Goal: Information Seeking & Learning: Learn about a topic

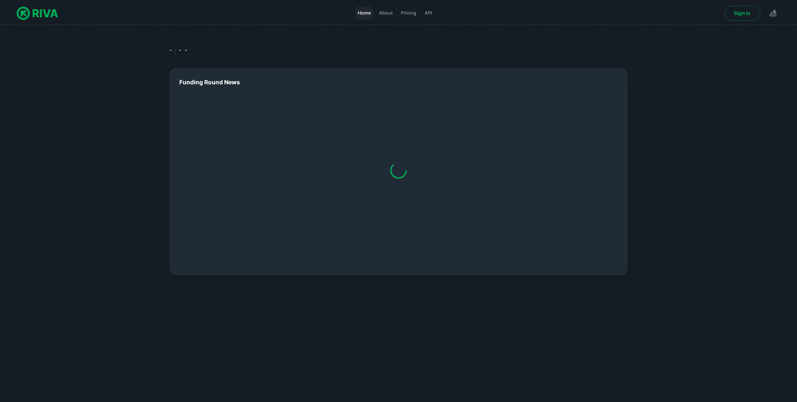
click at [368, 13] on span "Home" at bounding box center [364, 13] width 13 height 7
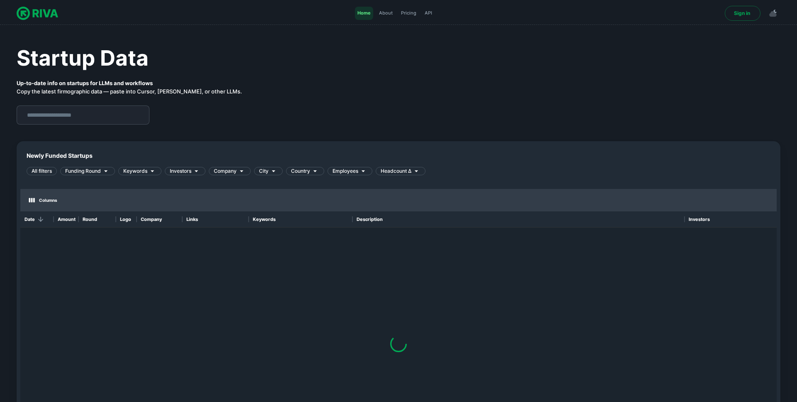
scroll to position [249, 757]
click at [95, 171] on span "Funding Round" at bounding box center [83, 170] width 36 height 7
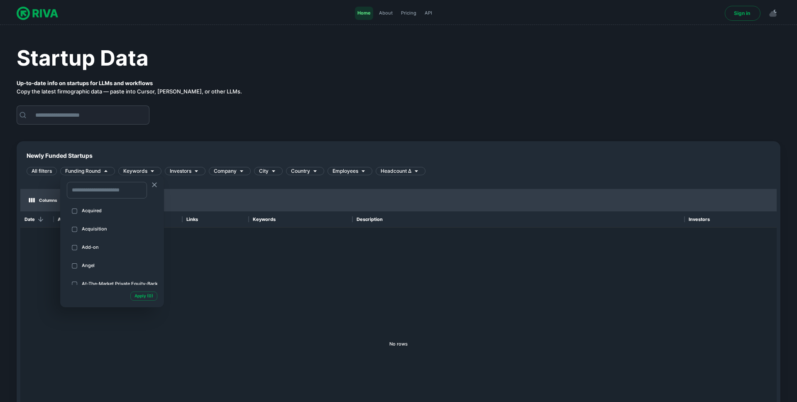
click at [145, 172] on div at bounding box center [398, 201] width 797 height 402
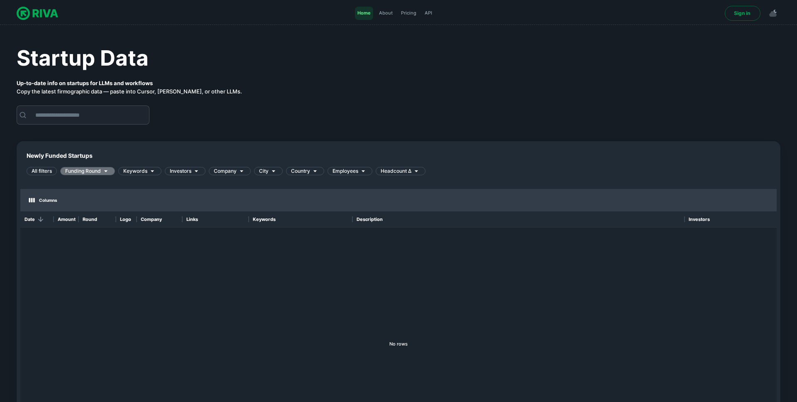
click at [82, 169] on span "Funding Round" at bounding box center [83, 170] width 36 height 7
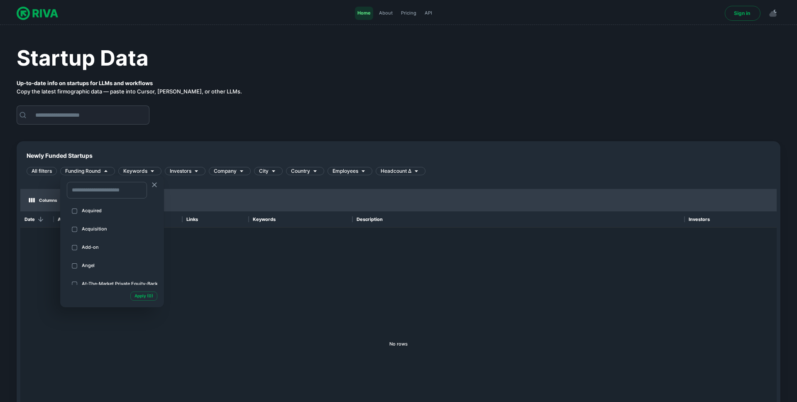
click at [44, 172] on div at bounding box center [398, 201] width 797 height 402
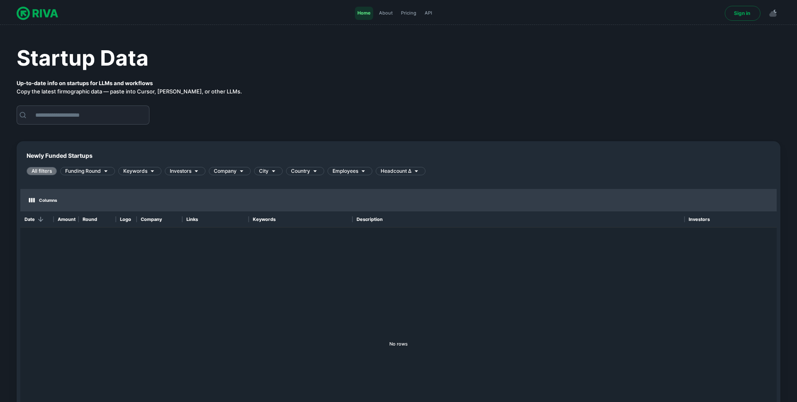
click at [45, 174] on span "All filters" at bounding box center [41, 170] width 29 height 7
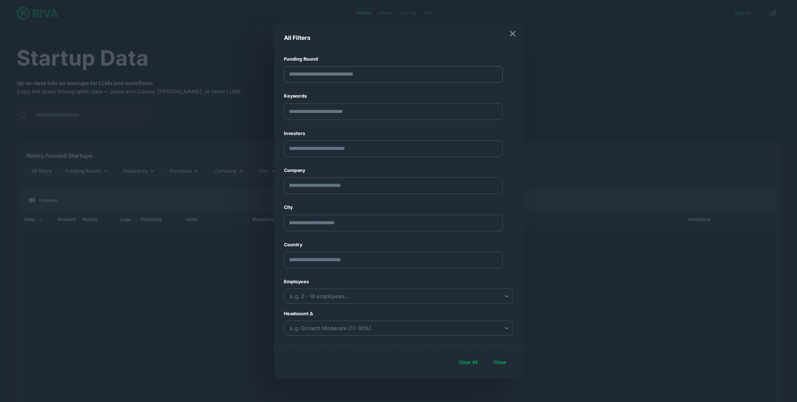
click at [458, 73] on div "​" at bounding box center [398, 76] width 229 height 20
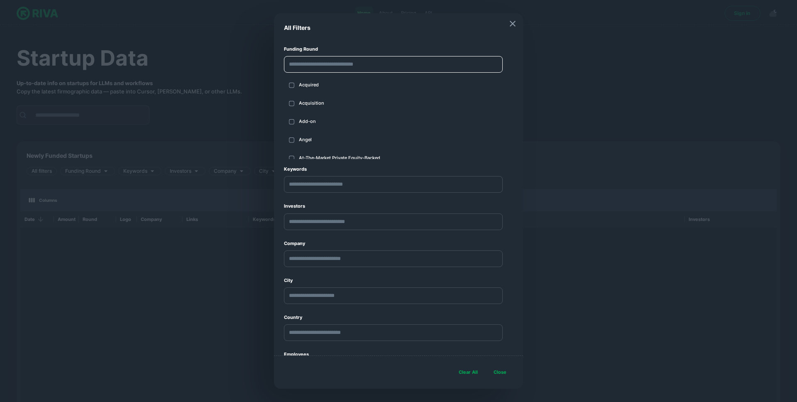
click at [512, 25] on icon "button" at bounding box center [513, 24] width 10 height 10
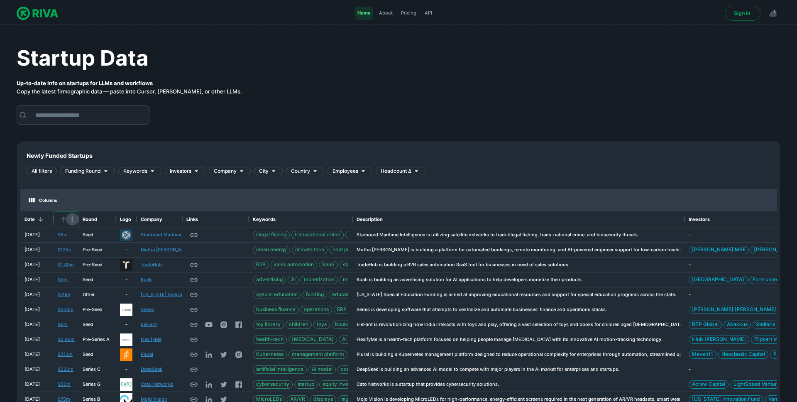
click at [72, 220] on icon "Menu" at bounding box center [72, 219] width 8 height 8
click at [64, 263] on li "Sort by DESC" at bounding box center [55, 259] width 46 height 12
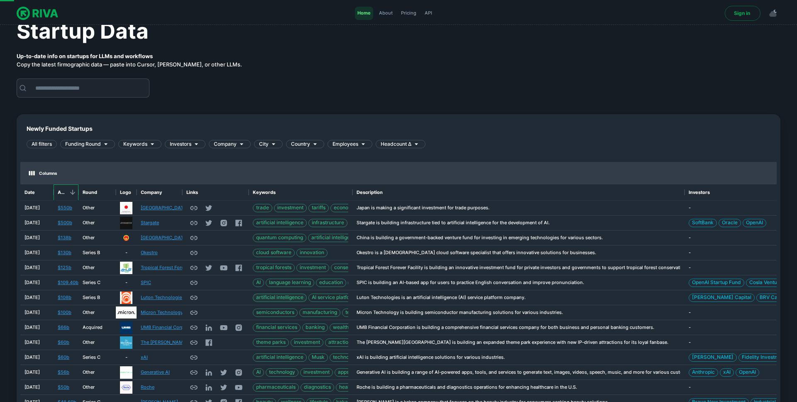
scroll to position [31, 0]
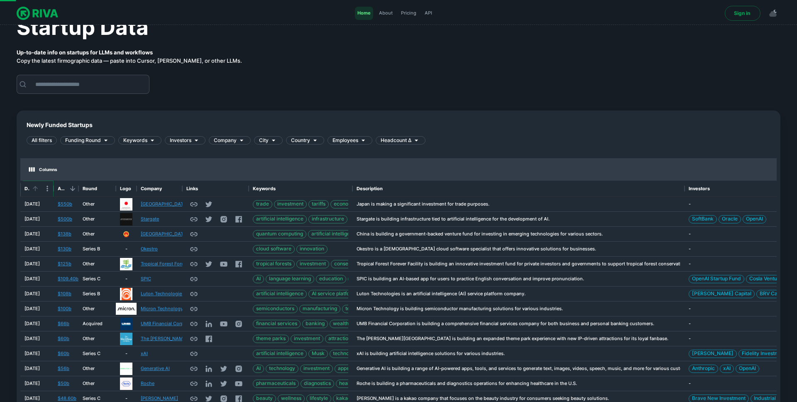
click at [47, 192] on icon "Menu" at bounding box center [47, 188] width 8 height 8
click at [94, 152] on div "All filters Funding Round Keywords Investors Company City Country Employees Hea…" at bounding box center [399, 145] width 744 height 18
click at [45, 139] on span "All filters" at bounding box center [41, 140] width 29 height 7
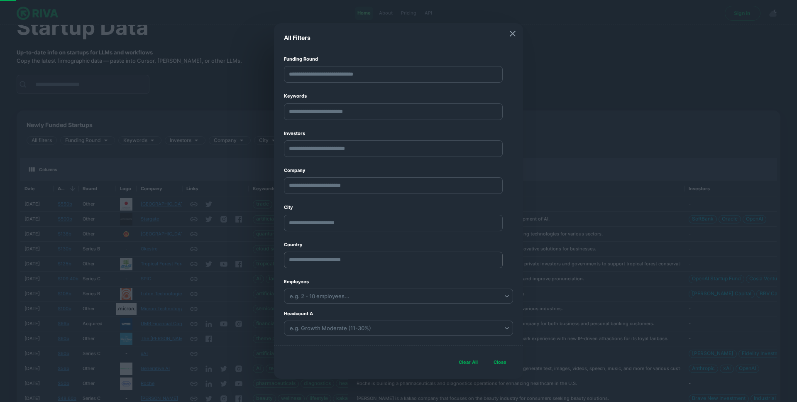
click at [365, 257] on div "​" at bounding box center [393, 260] width 219 height 17
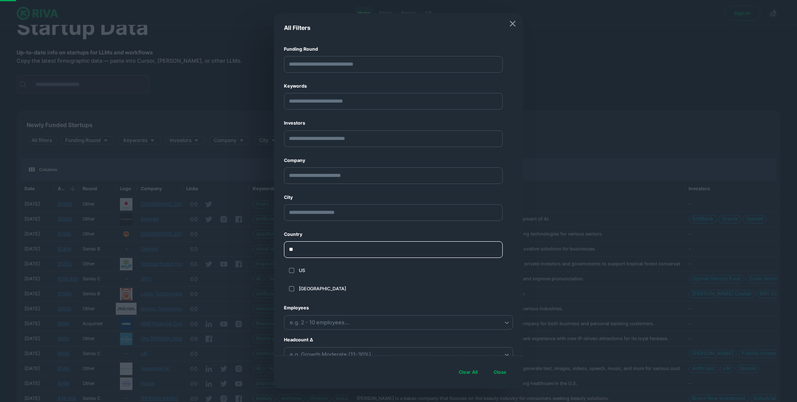
type input "**"
click at [319, 286] on span "USA" at bounding box center [403, 288] width 208 height 7
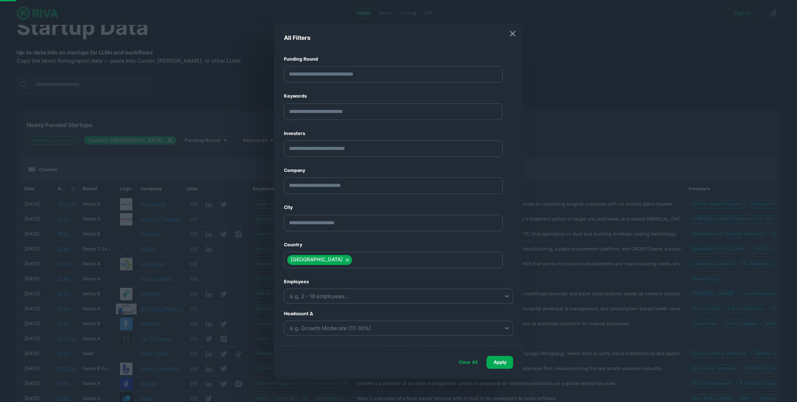
click at [510, 360] on button "Apply" at bounding box center [500, 362] width 27 height 13
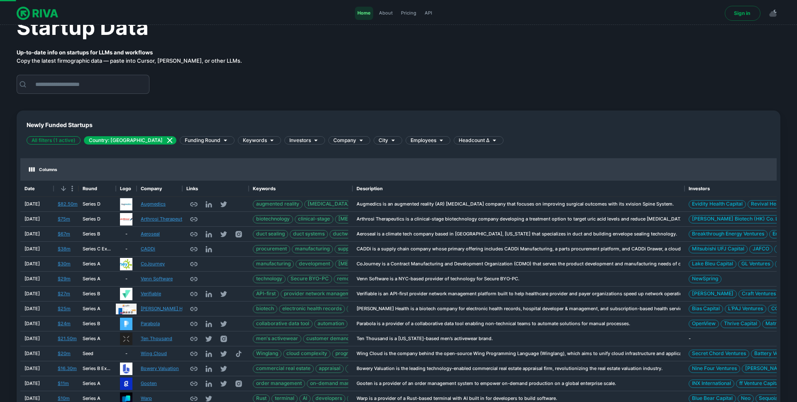
click at [74, 193] on div "Amount" at bounding box center [78, 189] width 10 height 16
click at [64, 191] on icon "Sort" at bounding box center [63, 188] width 7 height 7
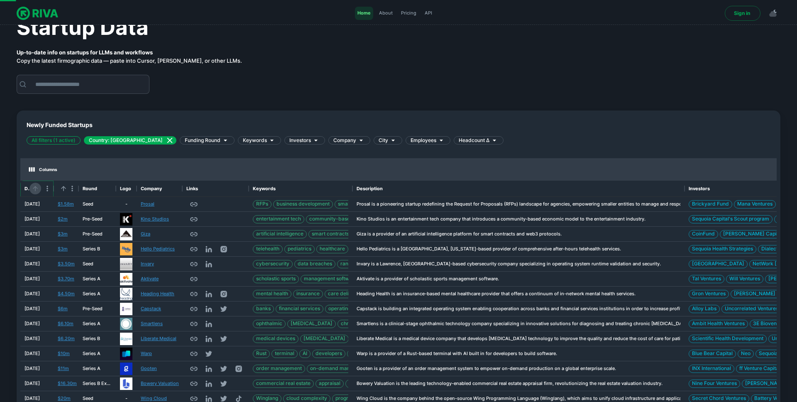
click at [37, 187] on icon "Sort" at bounding box center [35, 188] width 7 height 7
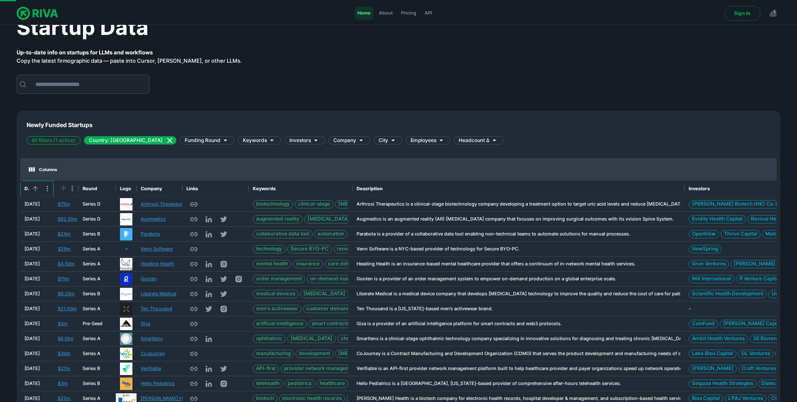
click at [40, 193] on div "Date" at bounding box center [35, 189] width 12 height 12
